Goal: Information Seeking & Learning: Find contact information

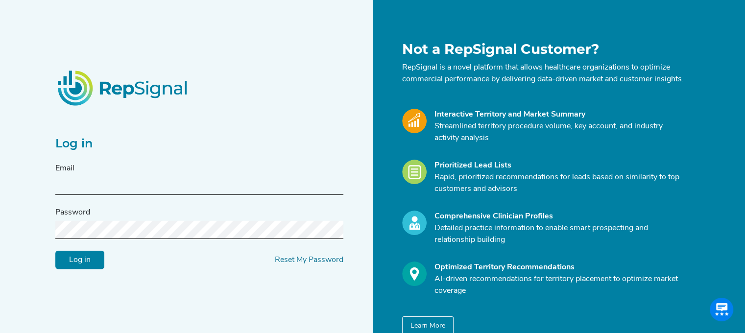
type input "[PERSON_NAME][EMAIL_ADDRESS][PERSON_NAME][DOMAIN_NAME]"
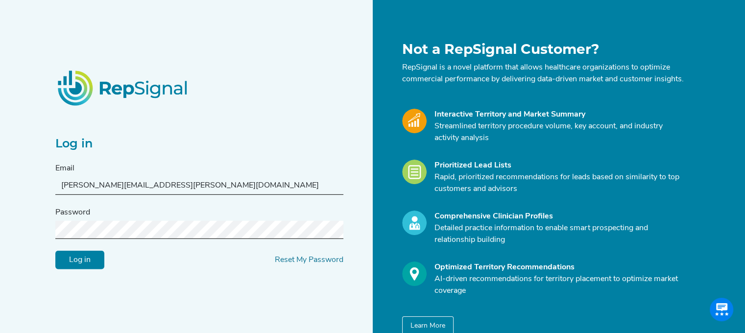
click at [74, 262] on input "Log in" at bounding box center [79, 260] width 49 height 19
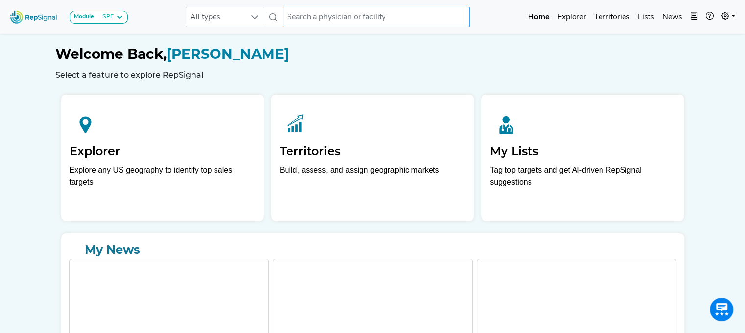
click at [304, 23] on input "text" at bounding box center [376, 17] width 187 height 21
click at [304, 23] on input "[PERSON_NAME]" at bounding box center [376, 17] width 187 height 21
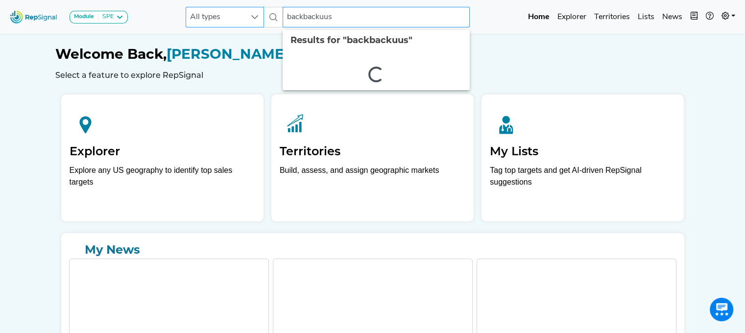
drag, startPoint x: 350, startPoint y: 18, endPoint x: 262, endPoint y: 19, distance: 88.2
click at [262, 19] on div "All types backbackuus 2 results are available" at bounding box center [328, 17] width 284 height 21
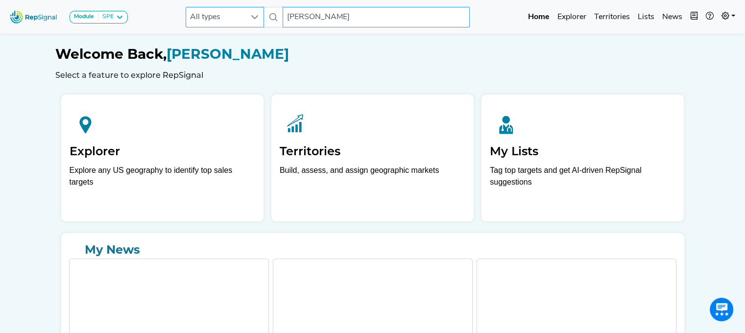
click at [341, 13] on input "[PERSON_NAME]" at bounding box center [376, 17] width 187 height 21
click at [241, 14] on span "All types" at bounding box center [215, 17] width 59 height 20
click at [212, 77] on li "Hospital" at bounding box center [225, 69] width 78 height 16
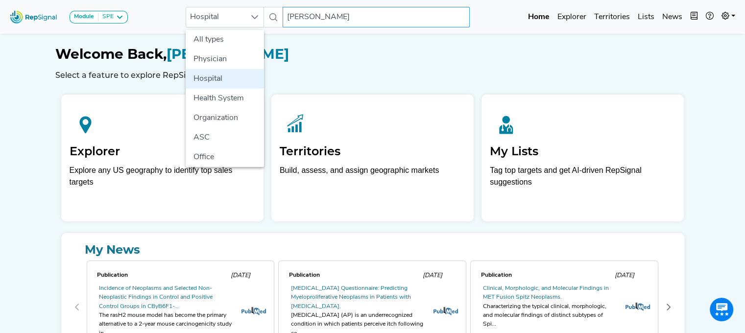
click at [321, 11] on input "[PERSON_NAME]" at bounding box center [376, 17] width 187 height 21
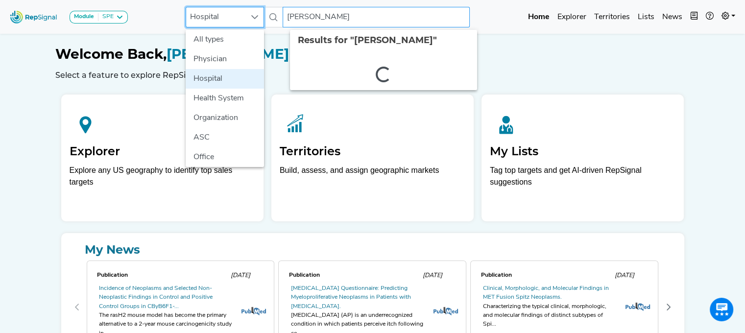
scroll to position [0, 7]
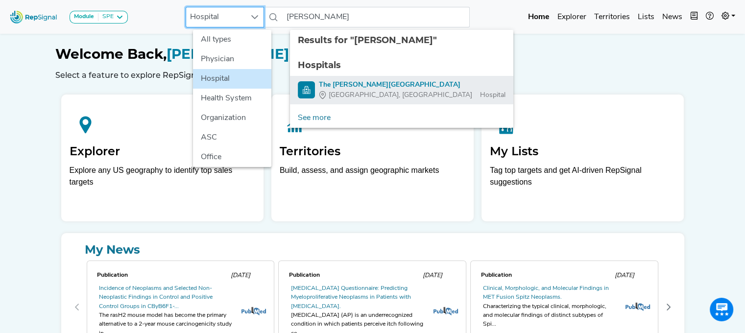
click at [333, 83] on div "The [PERSON_NAME][GEOGRAPHIC_DATA]" at bounding box center [412, 85] width 187 height 10
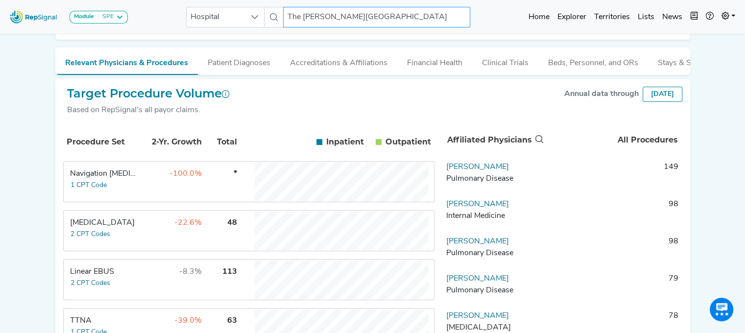
scroll to position [122, 7]
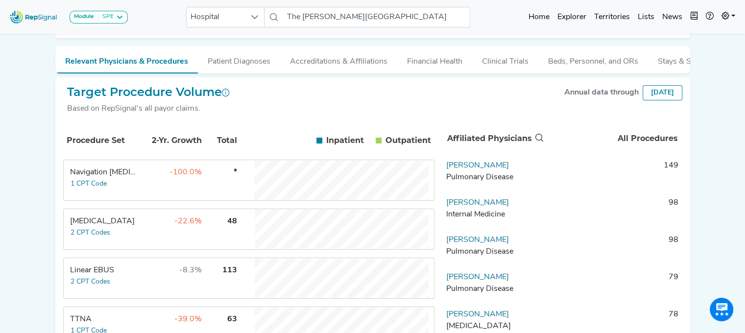
click at [87, 276] on div "Linear EBUS" at bounding box center [103, 271] width 67 height 12
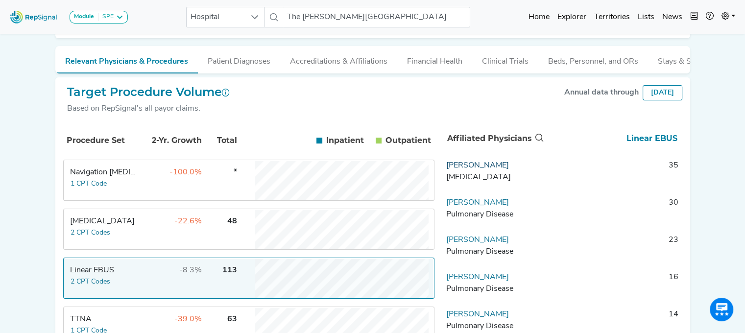
click at [471, 170] on link "[PERSON_NAME]" at bounding box center [477, 166] width 63 height 8
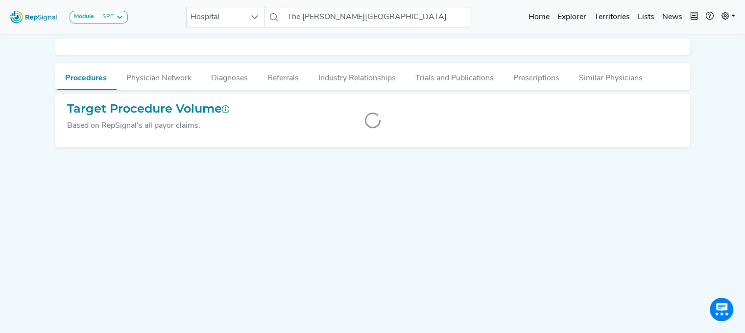
scroll to position [0, 7]
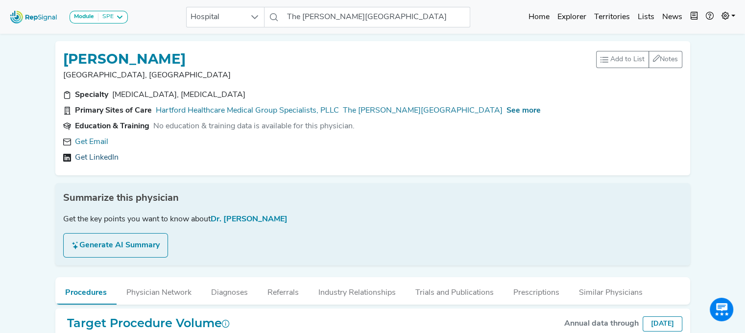
click at [96, 154] on link "Get LinkedIn" at bounding box center [97, 158] width 44 height 12
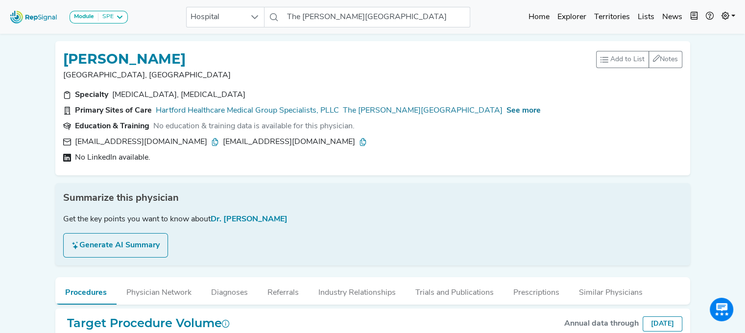
click at [507, 105] on div "See more" at bounding box center [524, 111] width 34 height 12
click at [507, 108] on span "See more" at bounding box center [524, 111] width 34 height 8
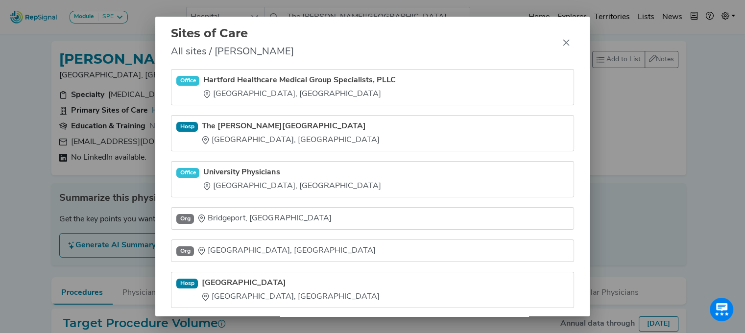
scroll to position [0, 0]
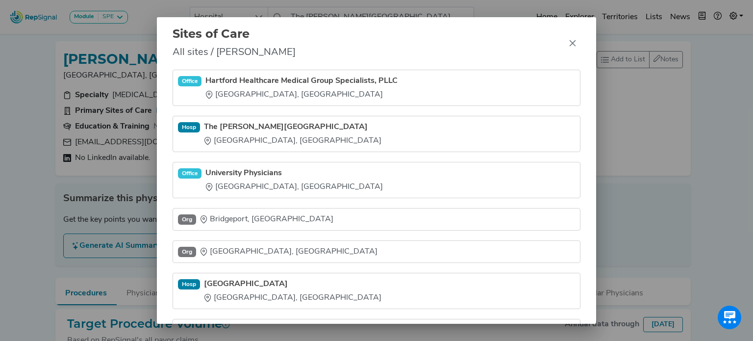
click at [27, 194] on div "Sites of Care All sites / [PERSON_NAME] Office Hartford Healthcare Medical Grou…" at bounding box center [376, 170] width 753 height 341
click at [62, 63] on div "Sites of Care All sites / [PERSON_NAME] Office Hartford Healthcare Medical Grou…" at bounding box center [376, 170] width 753 height 341
click at [575, 44] on icon "Close" at bounding box center [572, 43] width 8 height 8
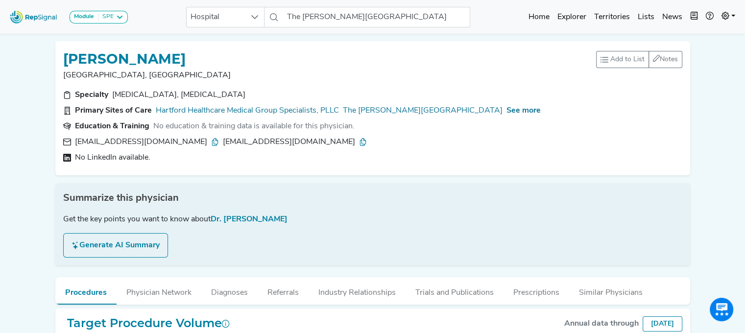
drag, startPoint x: 207, startPoint y: 50, endPoint x: 73, endPoint y: 49, distance: 133.8
click at [73, 49] on div "[PERSON_NAME], [GEOGRAPHIC_DATA] Add to List Recent Lists: Starred Physicians C…" at bounding box center [372, 108] width 635 height 134
click at [200, 49] on div "[PERSON_NAME]" at bounding box center [329, 58] width 533 height 19
drag, startPoint x: 200, startPoint y: 50, endPoint x: 61, endPoint y: 54, distance: 138.7
click at [61, 54] on div "[PERSON_NAME], [GEOGRAPHIC_DATA] Add to List Recent Lists: Starred Physicians C…" at bounding box center [372, 108] width 635 height 134
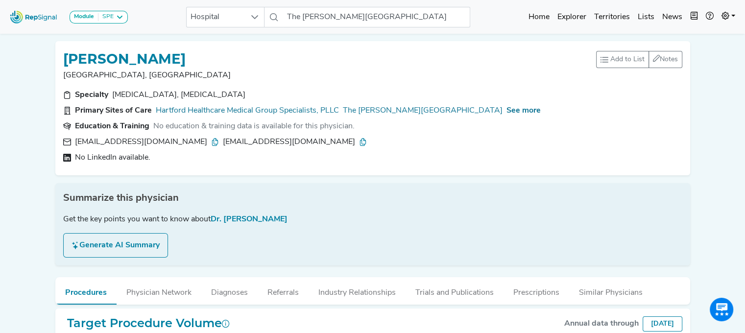
copy h1 "[PERSON_NAME]"
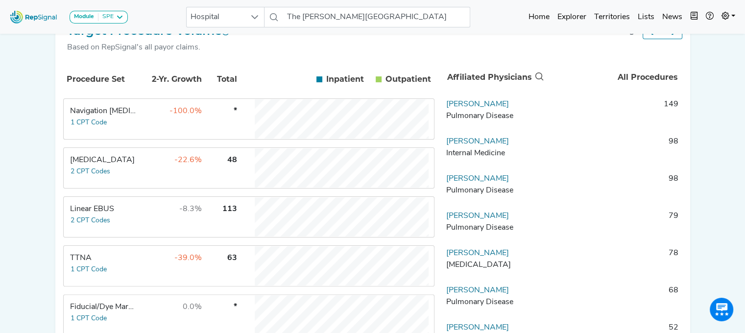
scroll to position [184, 0]
click at [129, 223] on td "Linear EBUS 2 CPT Codes" at bounding box center [101, 215] width 74 height 39
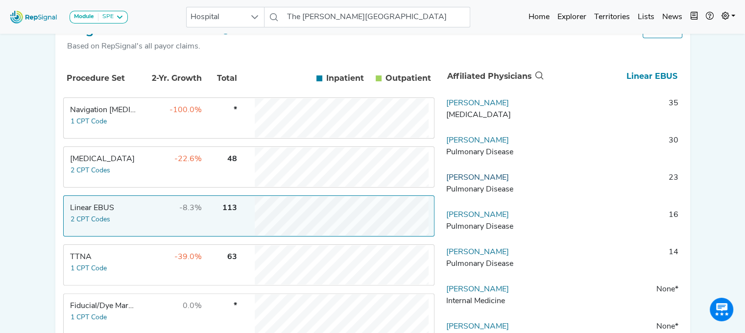
click at [457, 182] on link "[PERSON_NAME]" at bounding box center [477, 178] width 63 height 8
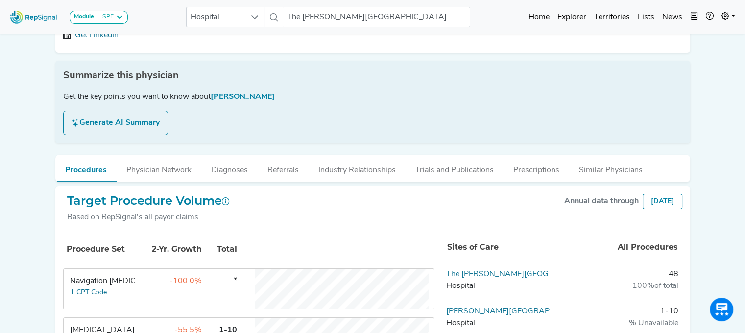
scroll to position [20, 0]
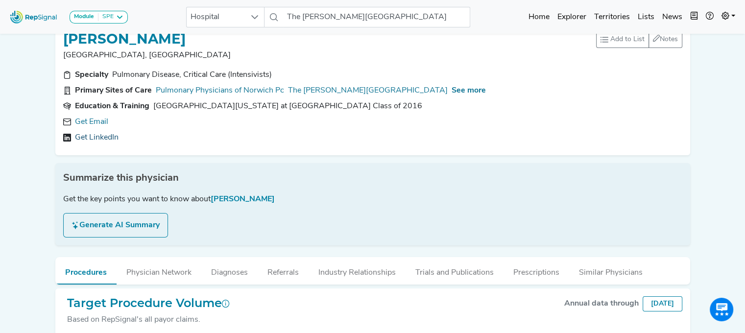
click at [94, 136] on link "Get LinkedIn" at bounding box center [97, 138] width 44 height 12
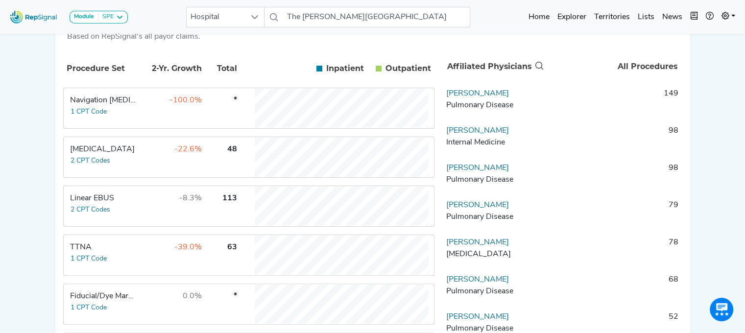
scroll to position [195, 0]
drag, startPoint x: 503, startPoint y: 137, endPoint x: 445, endPoint y: 140, distance: 57.9
click at [445, 140] on td "[PERSON_NAME] Internal Medicine" at bounding box center [493, 138] width 103 height 29
copy link "[PERSON_NAME]"
drag, startPoint x: 541, startPoint y: 211, endPoint x: 445, endPoint y: 213, distance: 96.1
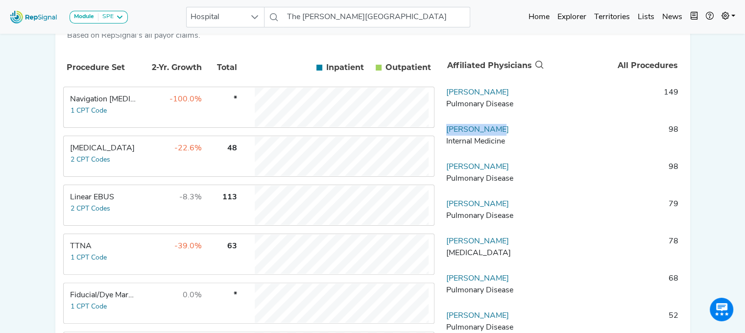
click at [445, 213] on td "[PERSON_NAME] Pulmonary Disease" at bounding box center [493, 212] width 103 height 29
copy link "[PERSON_NAME]"
click at [118, 211] on td "Linear EBUS 2 CPT Codes" at bounding box center [101, 205] width 74 height 39
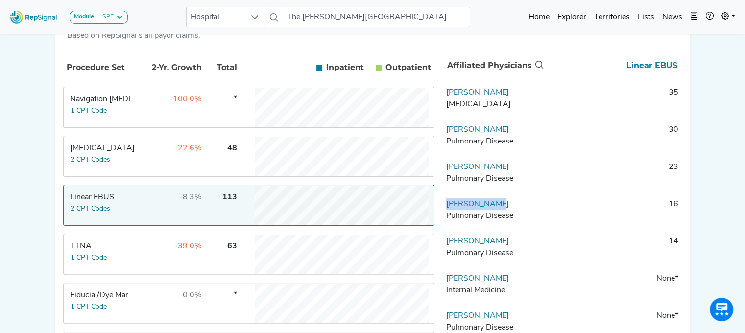
drag, startPoint x: 513, startPoint y: 211, endPoint x: 443, endPoint y: 213, distance: 69.6
click at [443, 213] on td "[PERSON_NAME] Pulmonary Disease" at bounding box center [493, 212] width 103 height 29
copy link "[PERSON_NAME]"
click at [144, 168] on td "-22.6%" at bounding box center [171, 156] width 64 height 39
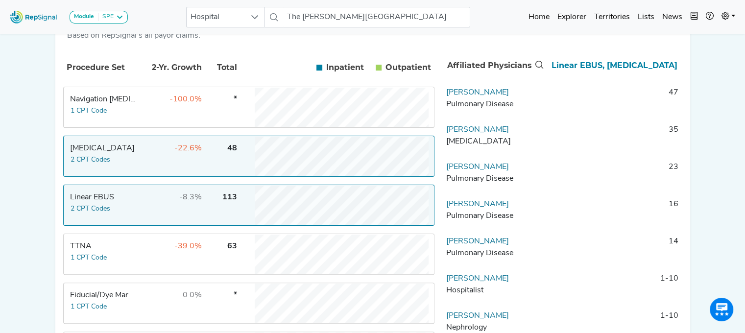
click at [133, 111] on td "Navigation [MEDICAL_DATA] 1 CPT Code" at bounding box center [101, 107] width 74 height 39
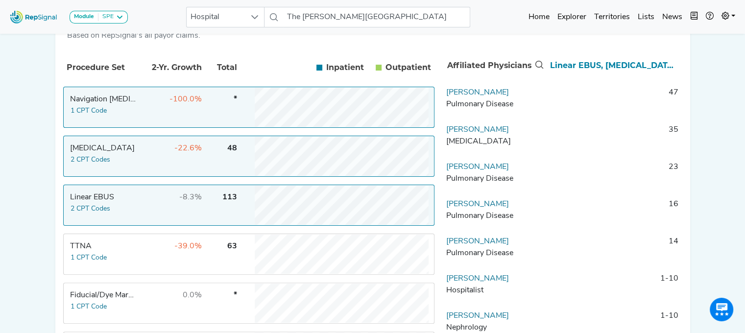
click at [121, 150] on div "[MEDICAL_DATA]" at bounding box center [103, 149] width 67 height 12
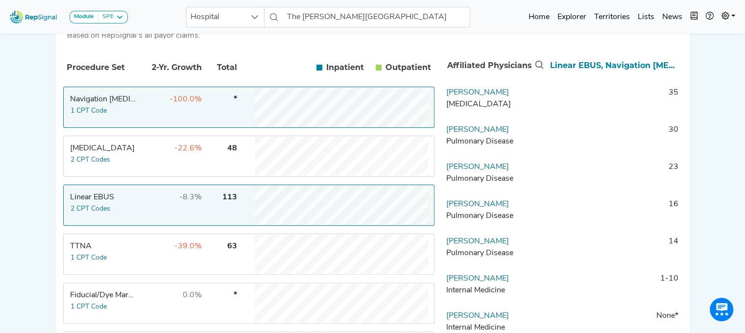
click at [130, 198] on div "Linear EBUS" at bounding box center [103, 198] width 67 height 12
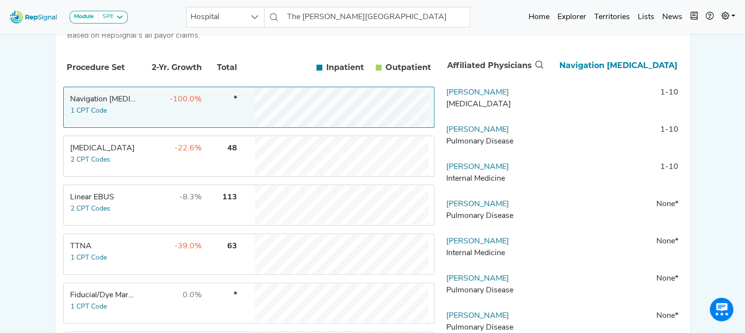
drag, startPoint x: 538, startPoint y: 174, endPoint x: 444, endPoint y: 180, distance: 94.3
click at [444, 180] on td "Soonwoong Hong Internal Medicine" at bounding box center [493, 175] width 103 height 29
copy link "[PERSON_NAME]"
click at [478, 65] on th "Affiliated Physicians" at bounding box center [494, 65] width 103 height 32
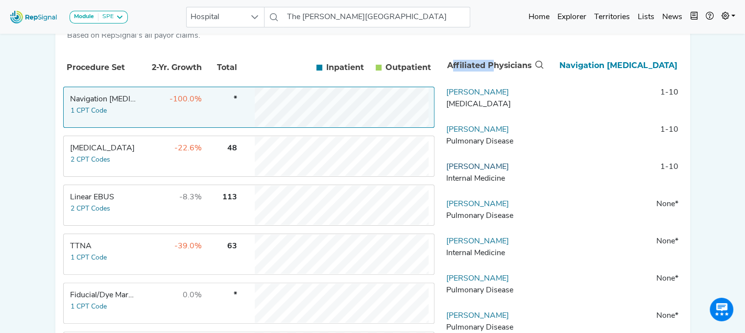
click at [461, 171] on link "[PERSON_NAME]" at bounding box center [477, 167] width 63 height 8
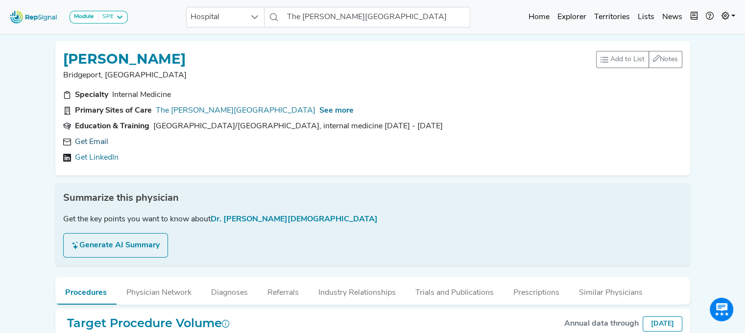
click at [89, 145] on link "Get Email" at bounding box center [91, 142] width 33 height 12
click at [159, 159] on link "[URL][DOMAIN_NAME]" at bounding box center [117, 158] width 84 height 12
click at [241, 111] on link "The [PERSON_NAME][GEOGRAPHIC_DATA]" at bounding box center [236, 111] width 160 height 12
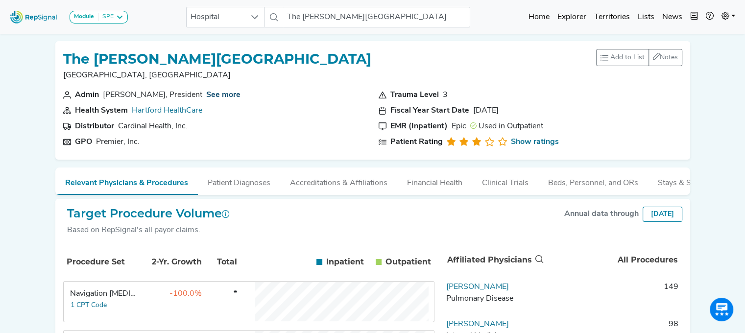
click at [221, 94] on link "See more" at bounding box center [223, 95] width 34 height 8
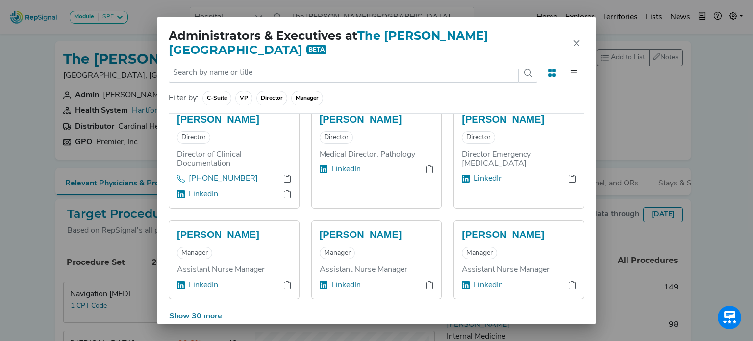
scroll to position [53, 0]
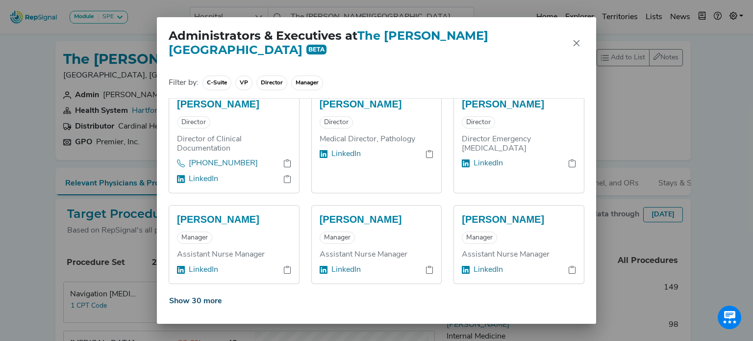
click at [203, 292] on button "Show 30 more" at bounding box center [196, 301] width 54 height 19
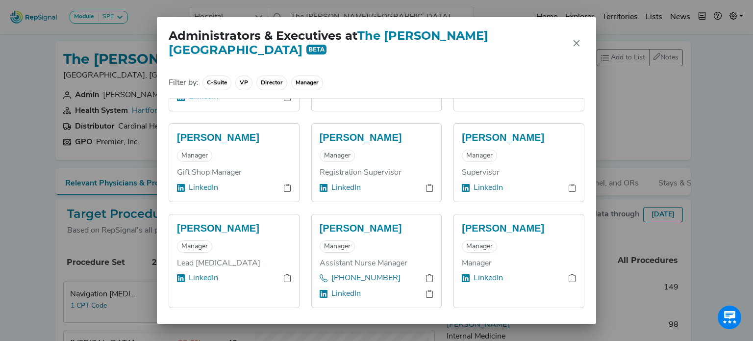
scroll to position [1755, 0]
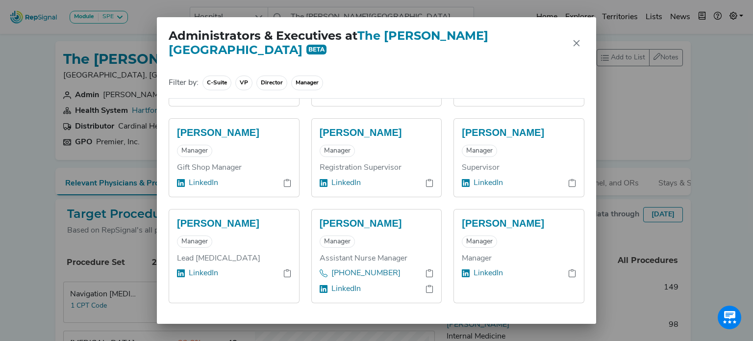
drag, startPoint x: 265, startPoint y: 199, endPoint x: 172, endPoint y: 199, distance: 93.6
click at [172, 209] on div "[PERSON_NAME] Manager Lead [MEDICAL_DATA] LinkedIn" at bounding box center [234, 255] width 130 height 93
copy h5 "[PERSON_NAME]"
click at [196, 267] on link "LinkedIn" at bounding box center [203, 273] width 29 height 12
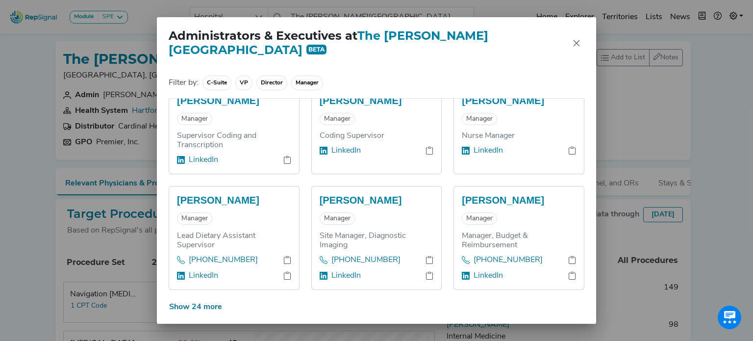
scroll to position [1985, 0]
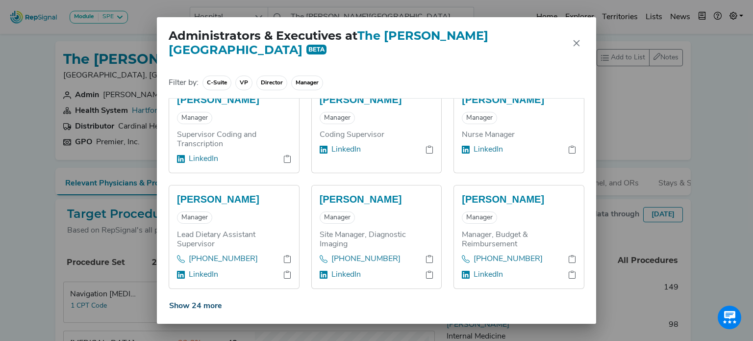
click at [197, 296] on button "Show 24 more" at bounding box center [196, 305] width 54 height 19
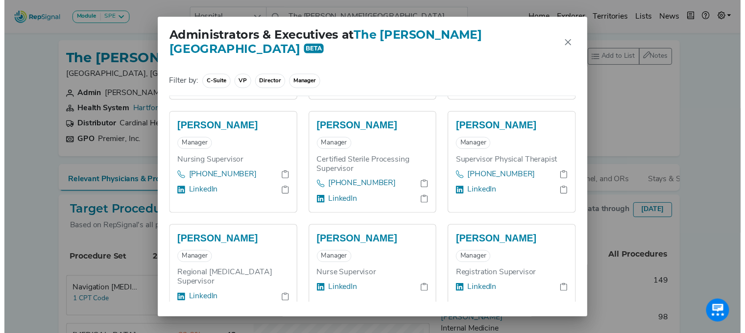
scroll to position [2810, 0]
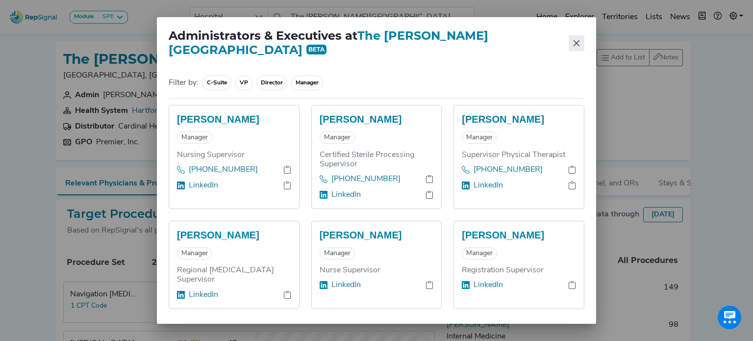
click at [572, 43] on icon "Close" at bounding box center [576, 43] width 8 height 8
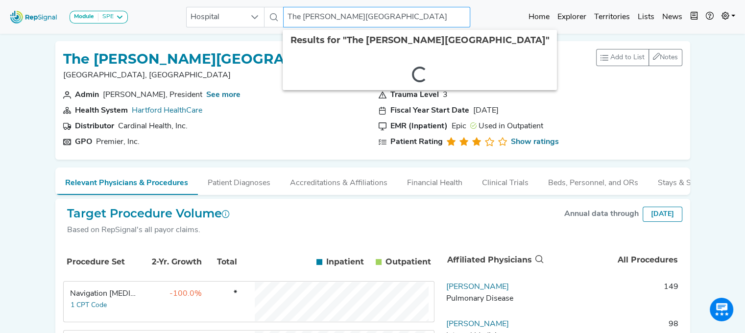
drag, startPoint x: 328, startPoint y: 17, endPoint x: 497, endPoint y: 39, distance: 171.0
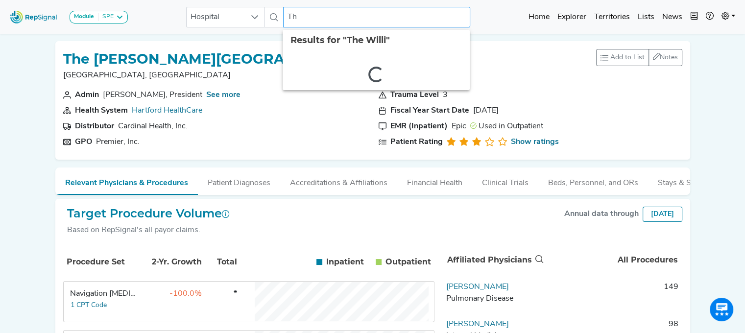
type input "T"
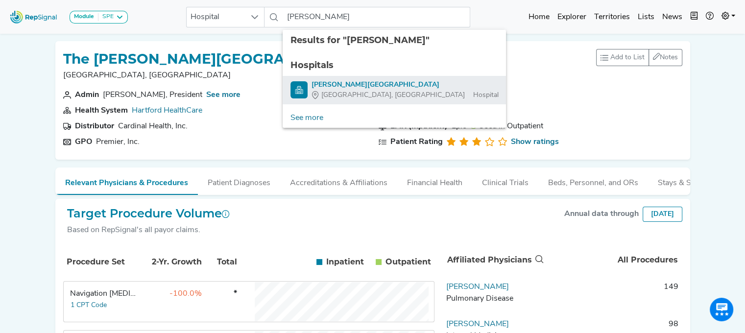
click at [346, 80] on div "[PERSON_NAME][GEOGRAPHIC_DATA]" at bounding box center [405, 85] width 187 height 10
type input "[PERSON_NAME][GEOGRAPHIC_DATA]"
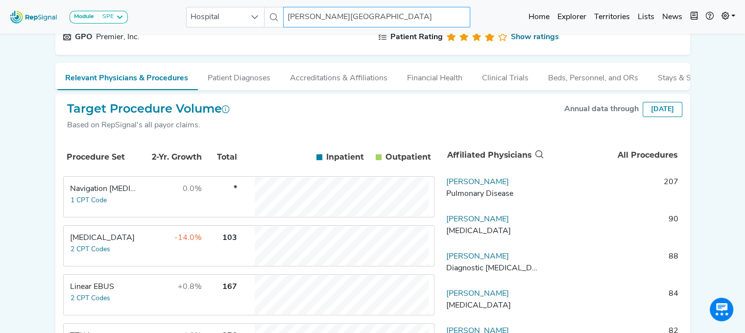
scroll to position [196, 0]
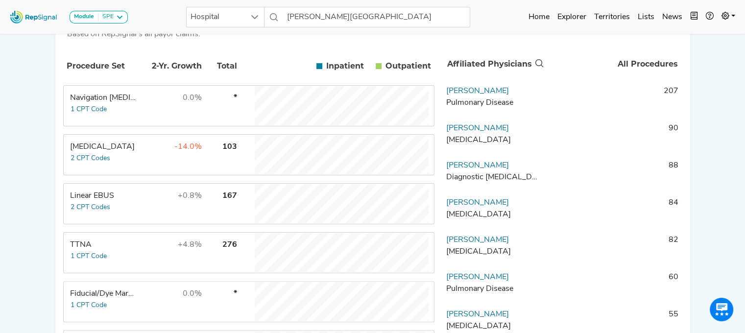
click at [120, 202] on div "Linear EBUS" at bounding box center [103, 196] width 67 height 12
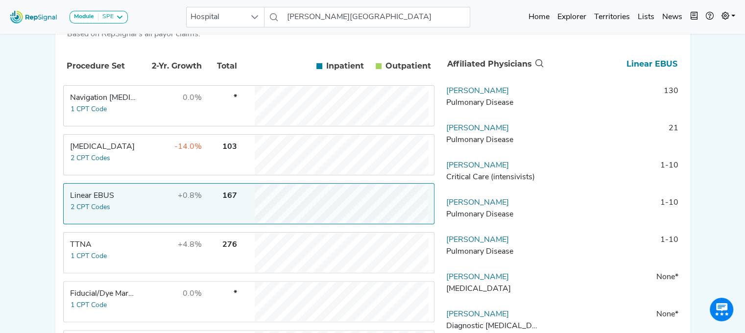
click at [120, 202] on div "Linear EBUS" at bounding box center [103, 196] width 67 height 12
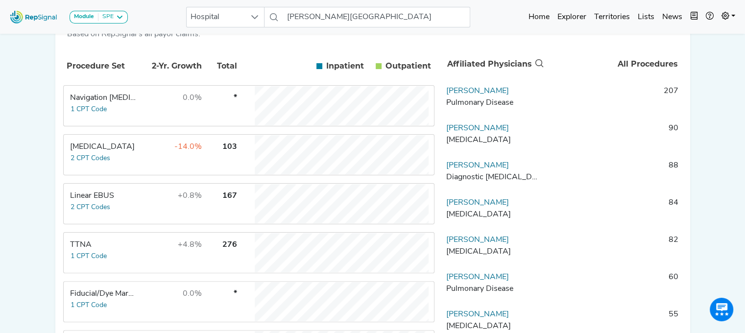
click at [120, 202] on div "Linear EBUS" at bounding box center [103, 196] width 67 height 12
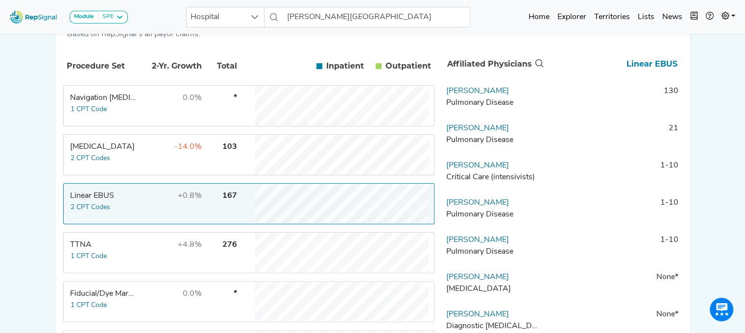
click at [212, 205] on td "167" at bounding box center [220, 203] width 34 height 39
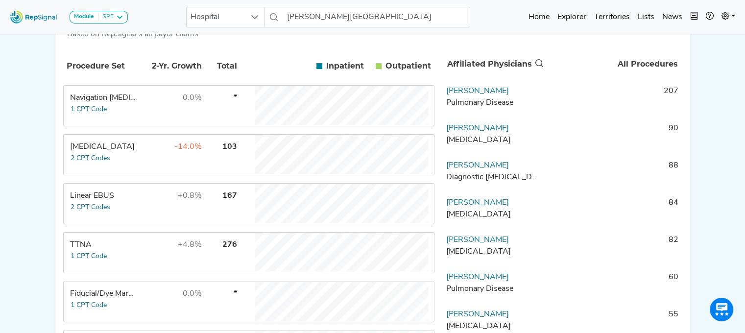
click at [123, 219] on td "Linear EBUS 2 CPT Codes" at bounding box center [101, 203] width 74 height 39
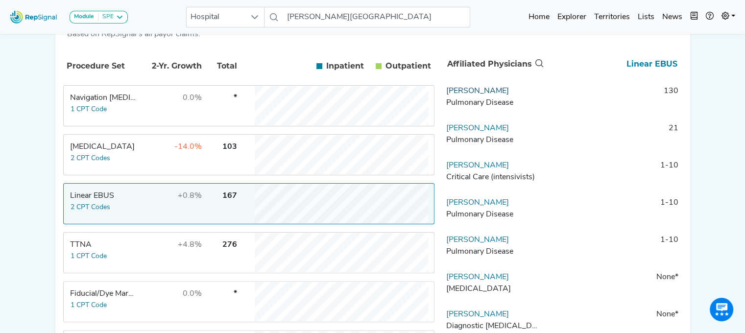
click at [480, 95] on link "[PERSON_NAME]" at bounding box center [477, 91] width 63 height 8
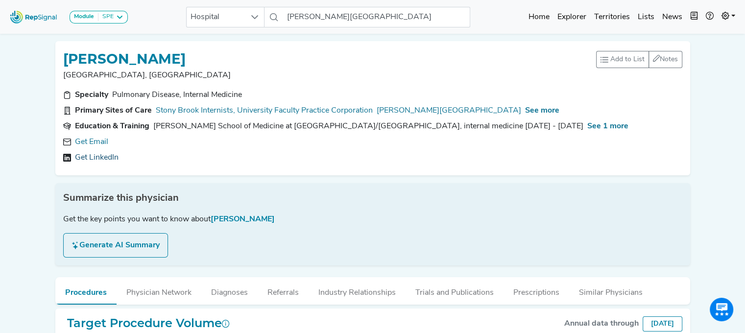
click at [95, 157] on link "Get LinkedIn" at bounding box center [97, 158] width 44 height 12
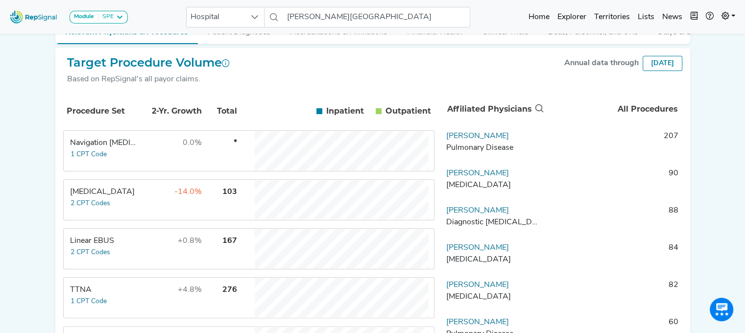
scroll to position [154, 0]
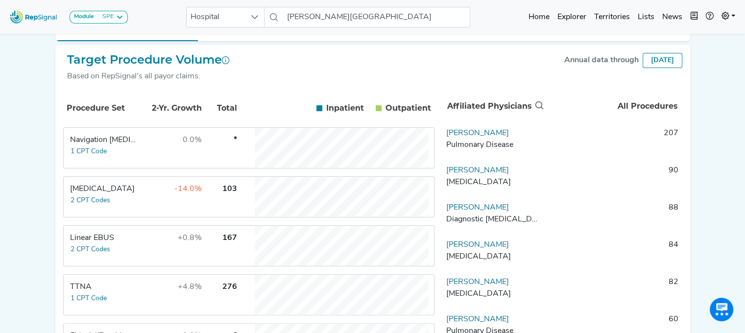
click at [150, 250] on td "+0.8%" at bounding box center [171, 245] width 64 height 39
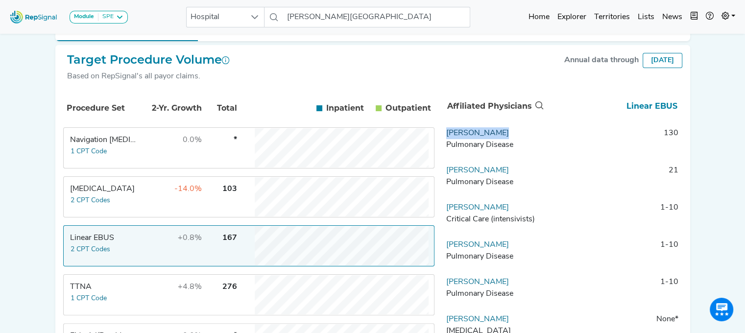
drag, startPoint x: 506, startPoint y: 139, endPoint x: 448, endPoint y: 143, distance: 58.0
click at [448, 143] on td "[PERSON_NAME] Pulmonary Disease" at bounding box center [493, 141] width 103 height 29
copy link "[PERSON_NAME]"
click at [494, 225] on div "Critical Care (intensivists)" at bounding box center [493, 220] width 95 height 12
click at [43, 169] on div "Module SPE [MEDICAL_DATA] Disposable Bronchoscope SBRT SPE TTNA [MEDICAL_DATA] …" at bounding box center [372, 208] width 745 height 724
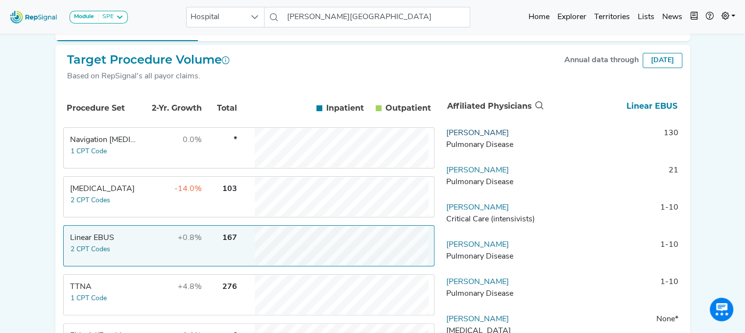
click at [477, 137] on link "[PERSON_NAME]" at bounding box center [477, 133] width 63 height 8
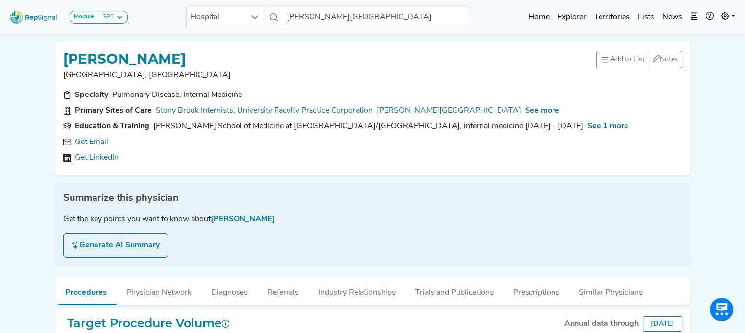
click at [102, 154] on link "Get LinkedIn" at bounding box center [97, 158] width 44 height 12
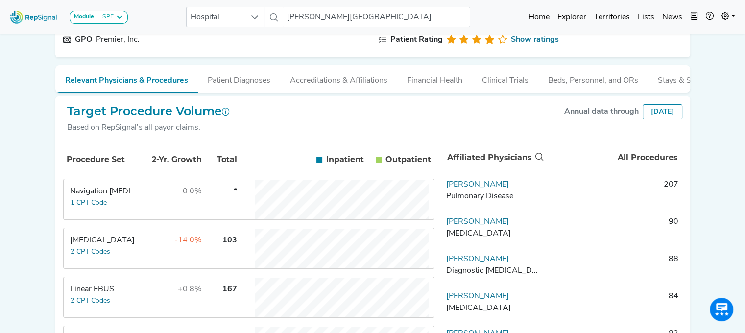
scroll to position [107, 0]
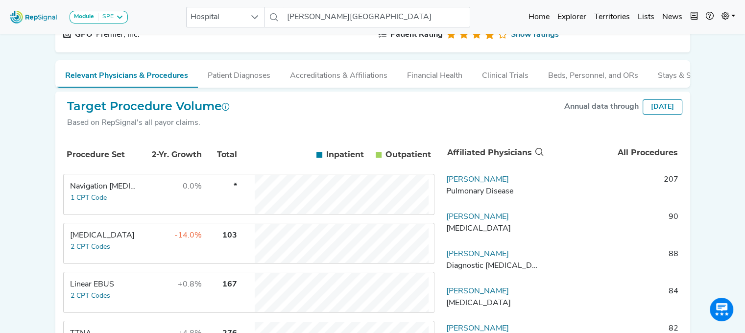
click at [154, 289] on td "+0.8%" at bounding box center [171, 292] width 64 height 39
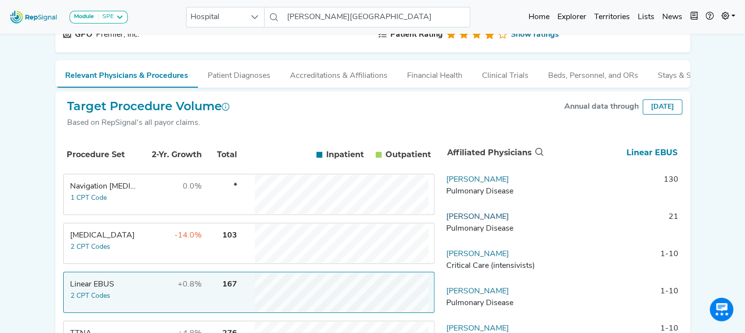
click at [466, 221] on link "[PERSON_NAME]" at bounding box center [477, 217] width 63 height 8
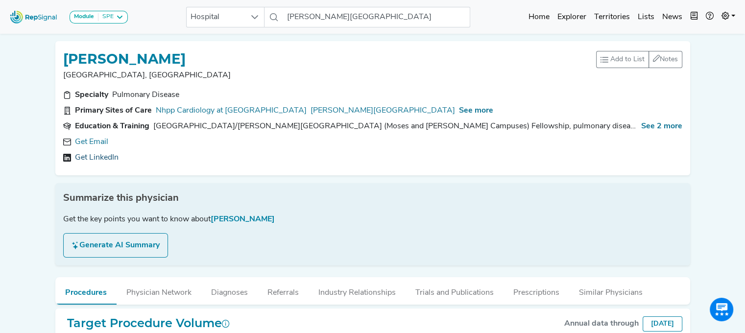
click at [101, 152] on link "Get LinkedIn" at bounding box center [97, 158] width 44 height 12
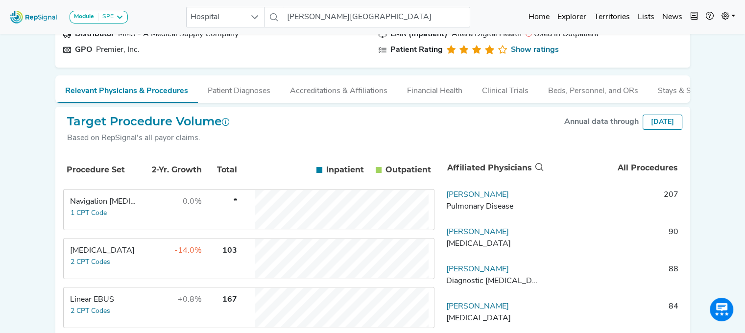
scroll to position [122, 0]
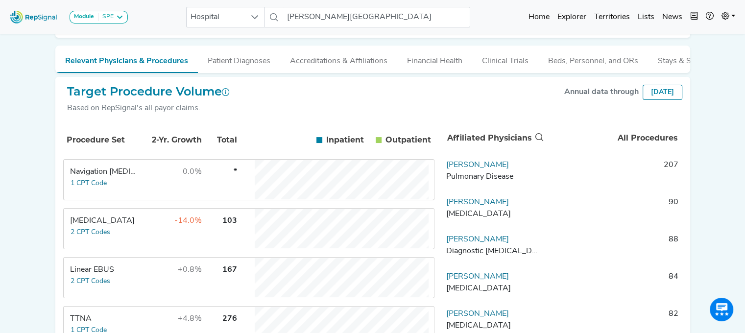
click at [123, 282] on td "Linear EBUS 2 CPT Codes" at bounding box center [101, 277] width 74 height 39
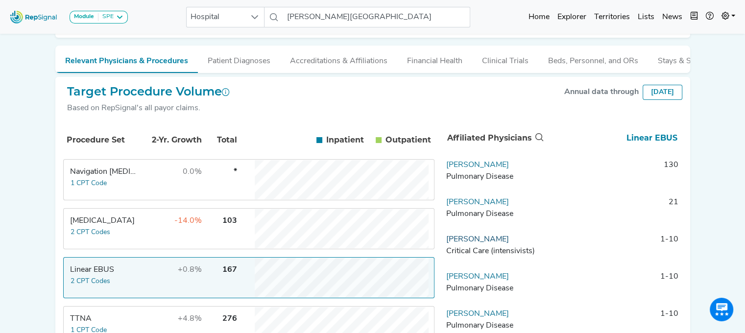
click at [476, 244] on link "[PERSON_NAME]" at bounding box center [477, 240] width 63 height 8
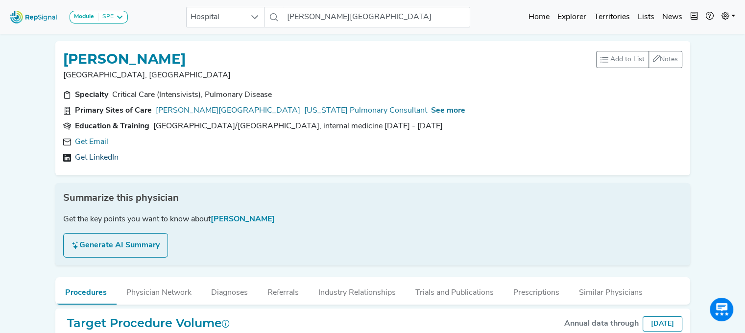
click at [96, 156] on link "Get LinkedIn" at bounding box center [97, 158] width 44 height 12
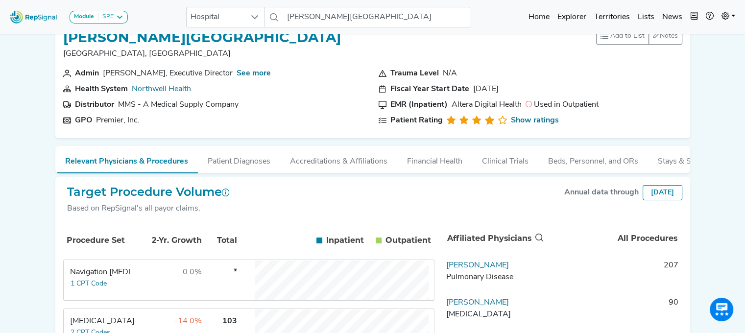
scroll to position [313, 0]
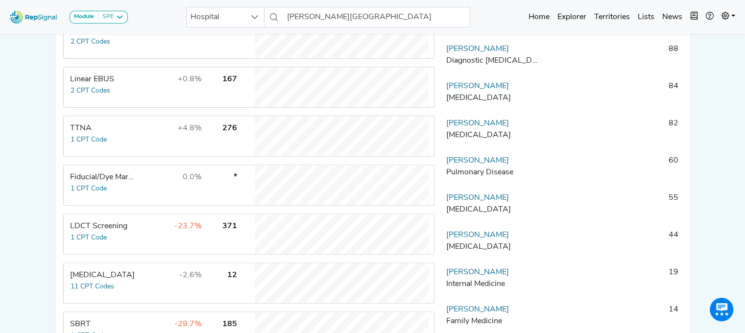
click at [143, 82] on td "+0.8%" at bounding box center [171, 87] width 64 height 39
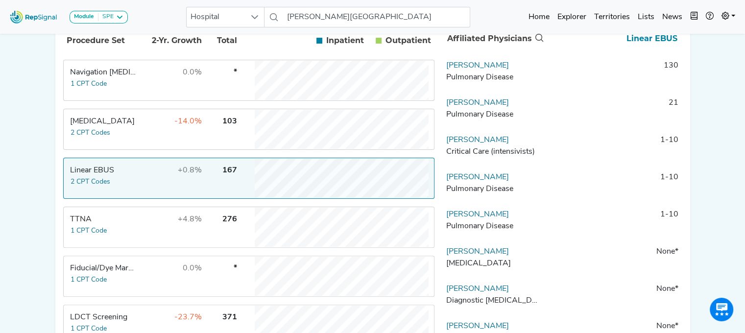
scroll to position [244, 0]
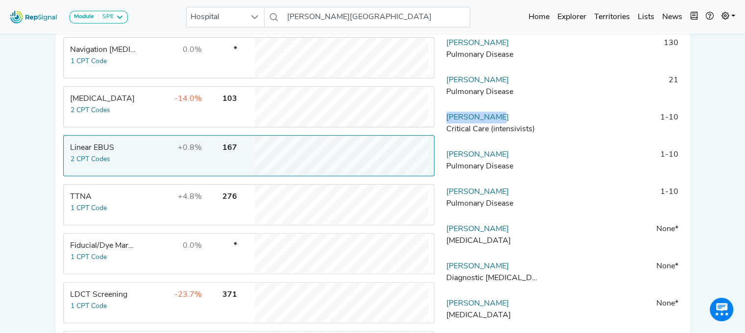
drag, startPoint x: 518, startPoint y: 124, endPoint x: 444, endPoint y: 127, distance: 73.5
click at [444, 127] on td "[PERSON_NAME] Critical Care (intensivists)" at bounding box center [493, 126] width 103 height 29
copy link "[PERSON_NAME]"
drag, startPoint x: 510, startPoint y: 164, endPoint x: 445, endPoint y: 165, distance: 65.2
click at [445, 165] on td "[PERSON_NAME] Pulmonary Disease" at bounding box center [493, 163] width 103 height 29
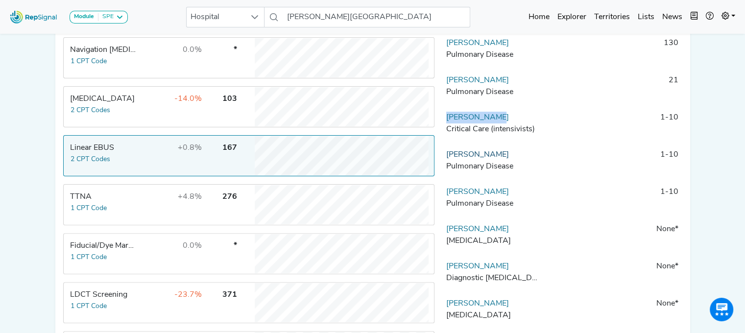
copy link "[PERSON_NAME]"
drag, startPoint x: 508, startPoint y: 54, endPoint x: 443, endPoint y: 53, distance: 64.7
click at [443, 53] on td "[PERSON_NAME] Pulmonary Disease" at bounding box center [493, 51] width 103 height 29
copy link "[PERSON_NAME]"
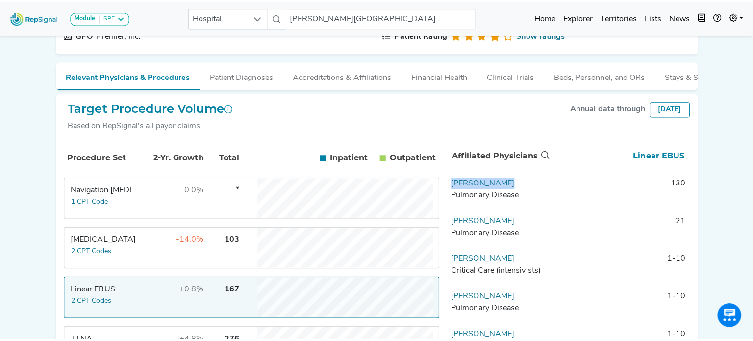
scroll to position [0, 0]
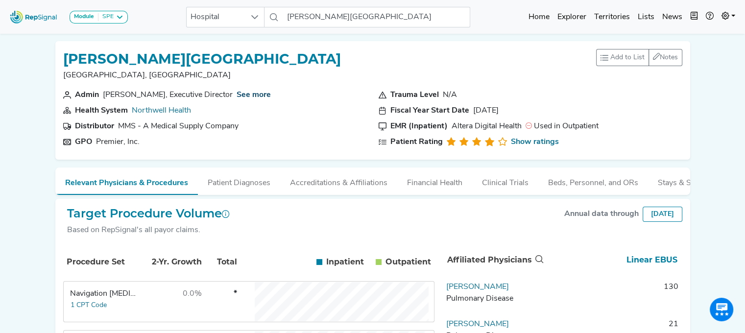
click at [261, 91] on link "See more" at bounding box center [254, 95] width 34 height 8
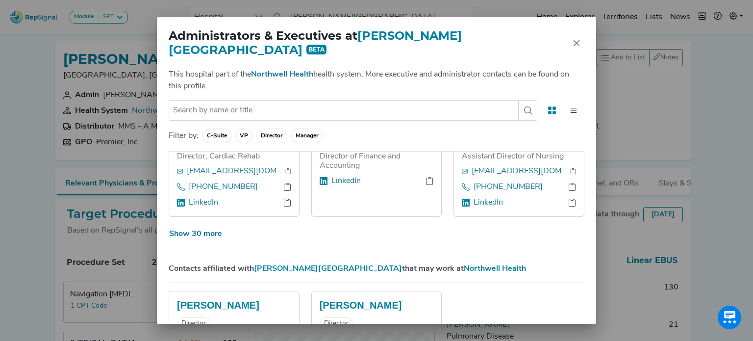
scroll to position [1153, 0]
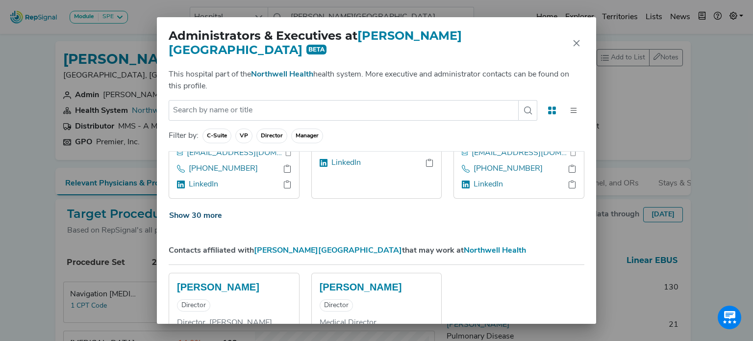
click at [199, 206] on button "Show 30 more" at bounding box center [196, 215] width 54 height 19
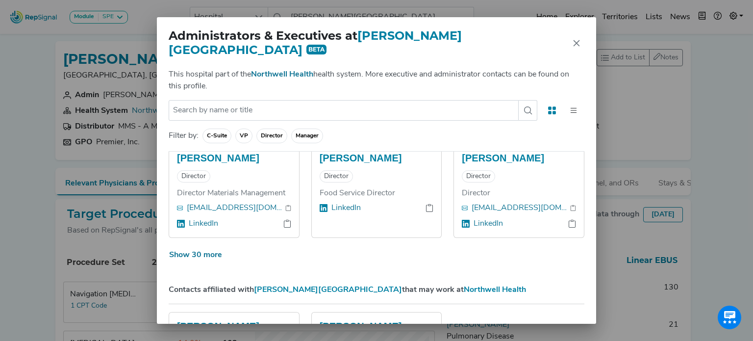
scroll to position [2399, 0]
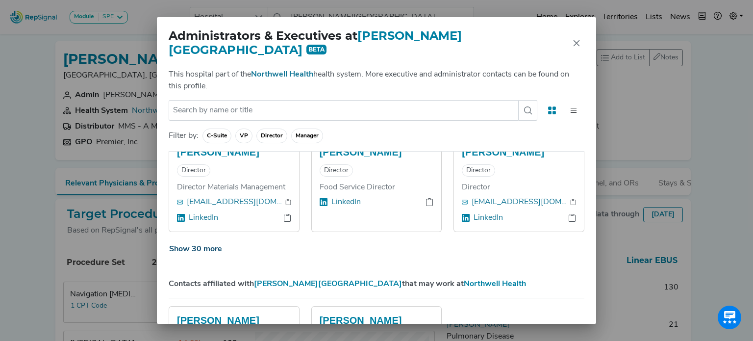
click at [184, 240] on button "Show 30 more" at bounding box center [196, 249] width 54 height 19
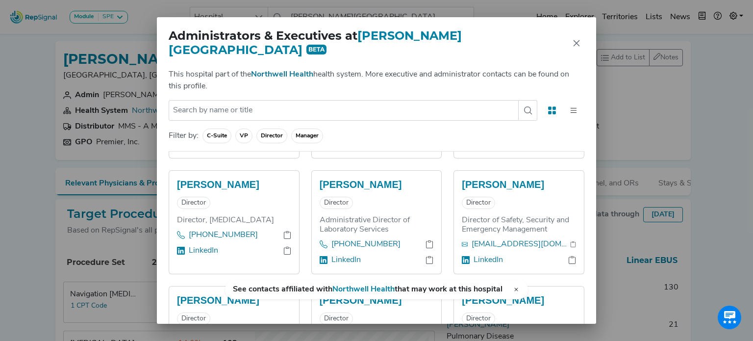
scroll to position [2513, 0]
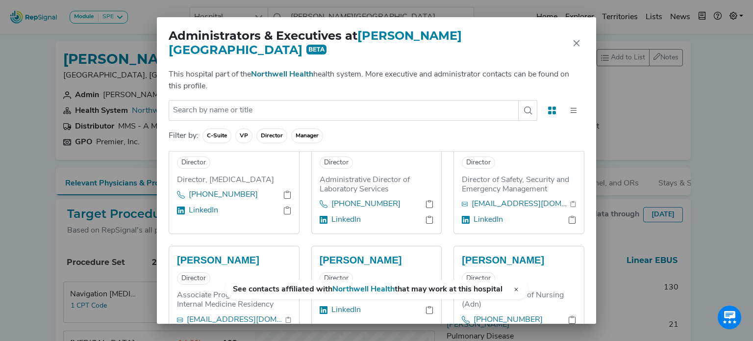
drag, startPoint x: 408, startPoint y: 206, endPoint x: 318, endPoint y: 202, distance: 90.7
click at [319, 254] on h5 "[PERSON_NAME]" at bounding box center [376, 260] width 114 height 12
click at [342, 304] on link "LinkedIn" at bounding box center [345, 310] width 29 height 12
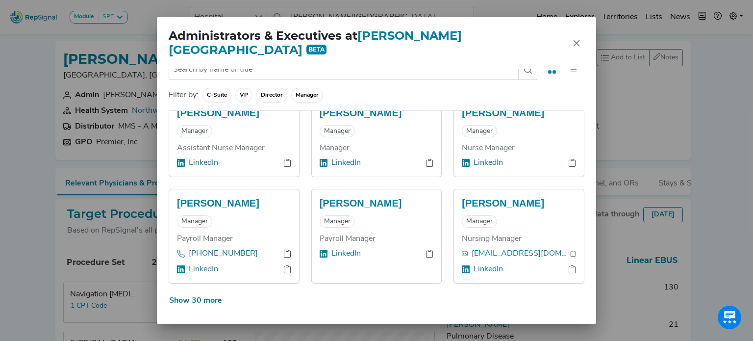
scroll to position [3451, 0]
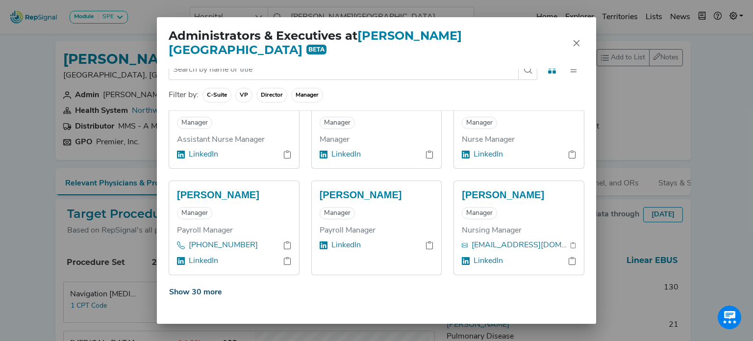
click at [196, 283] on button "Show 30 more" at bounding box center [196, 292] width 54 height 19
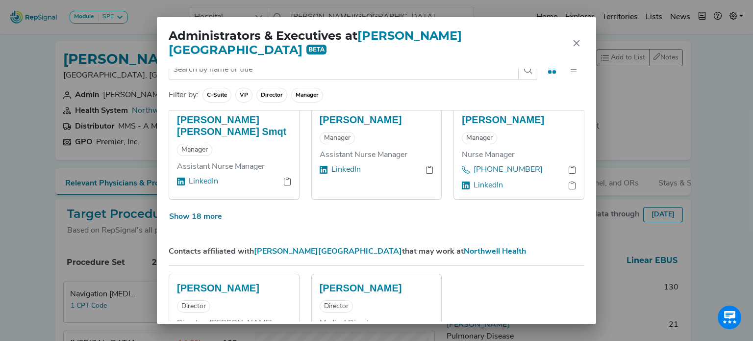
scroll to position [4719, 0]
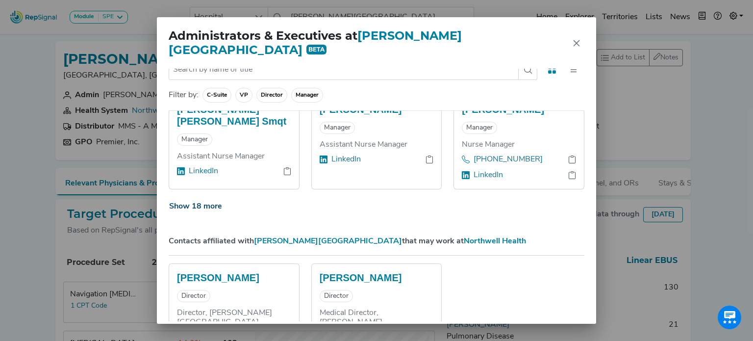
click at [190, 197] on button "Show 18 more" at bounding box center [196, 206] width 54 height 19
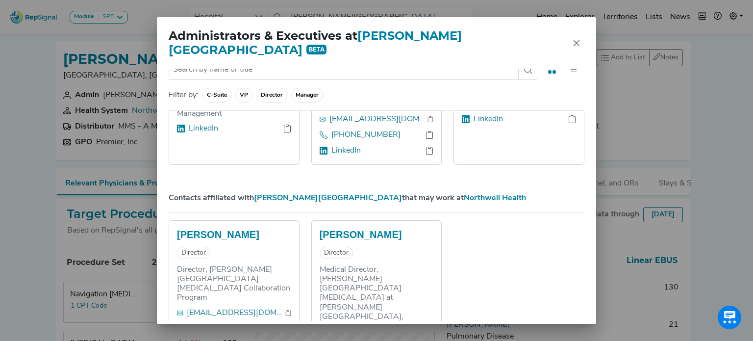
scroll to position [5465, 0]
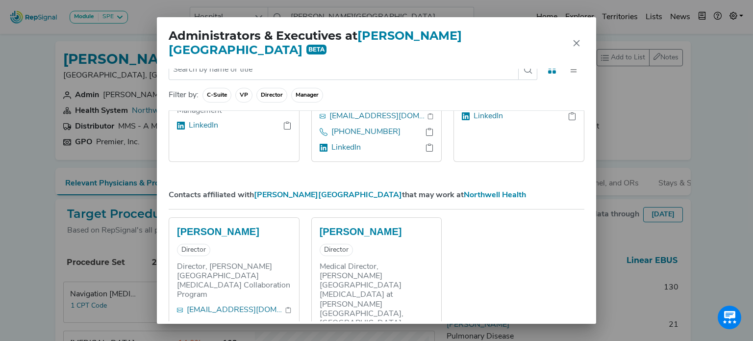
click at [15, 131] on div "Administrators & Executives at [PERSON_NAME][GEOGRAPHIC_DATA] BETA This hospita…" at bounding box center [376, 170] width 753 height 341
